Goal: Find specific page/section: Find specific page/section

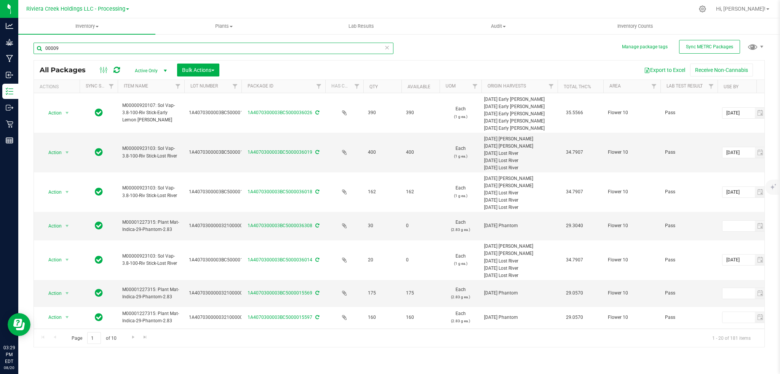
click at [72, 48] on input "00009" at bounding box center [214, 48] width 360 height 11
type input "0"
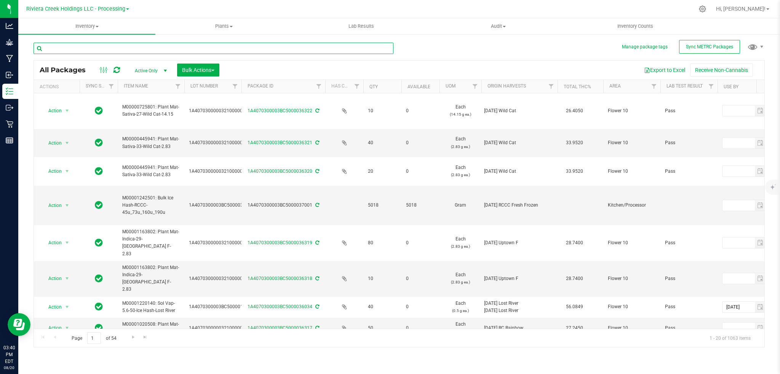
click at [112, 51] on input "text" at bounding box center [214, 48] width 360 height 11
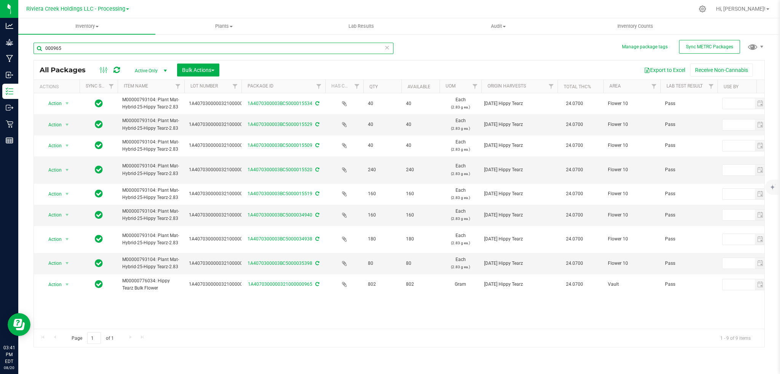
type input "000965"
click at [110, 9] on span "Riviera Creek Holdings LLC - Processing" at bounding box center [75, 9] width 99 height 7
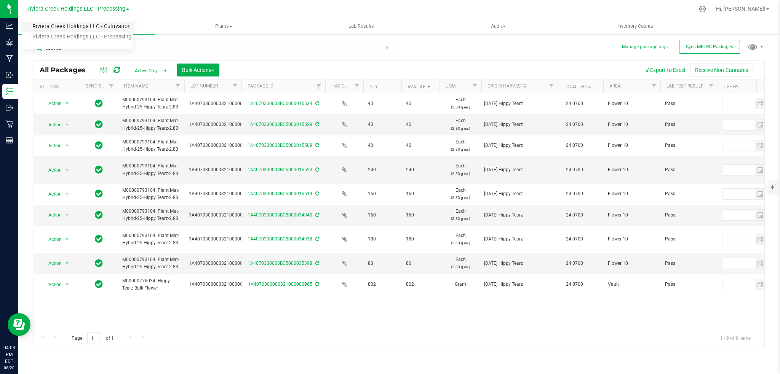
click at [116, 28] on link "Riviera Creek Holdings LLC - Cultivation" at bounding box center [77, 27] width 111 height 10
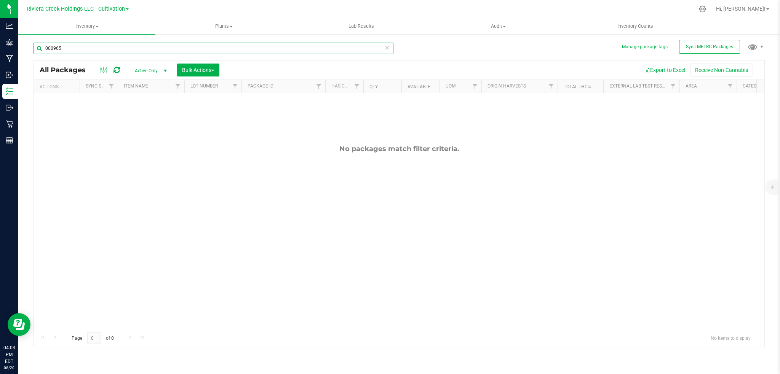
click at [66, 48] on input "000965" at bounding box center [214, 48] width 360 height 11
type input "0"
